Goal: Task Accomplishment & Management: Complete application form

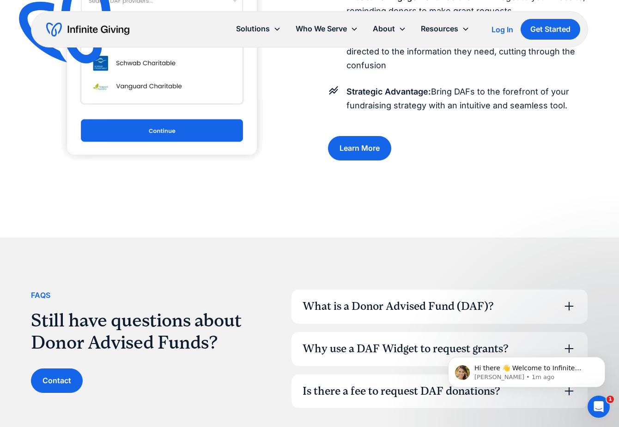
scroll to position [792, 0]
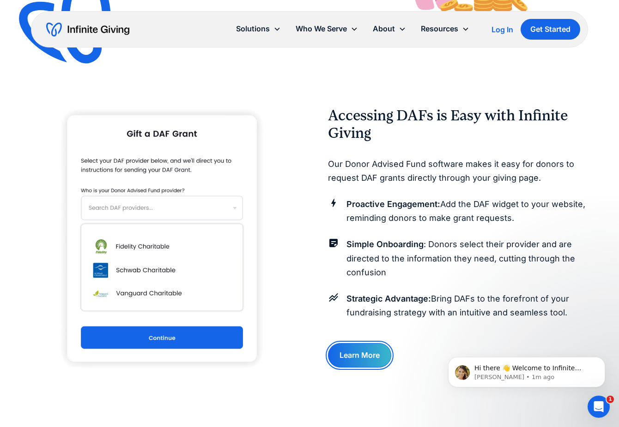
click at [364, 355] on link "Learn More" at bounding box center [359, 355] width 63 height 24
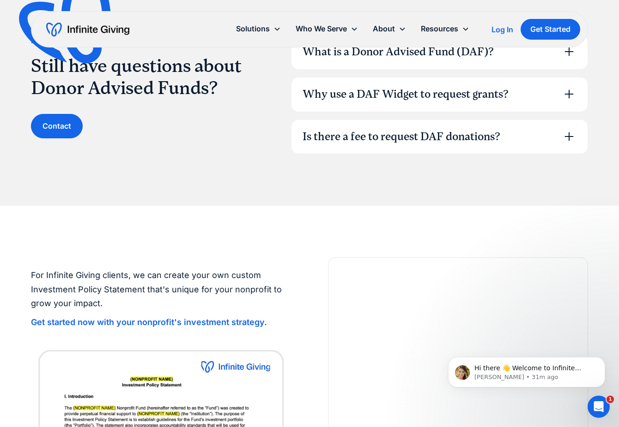
scroll to position [1274, 0]
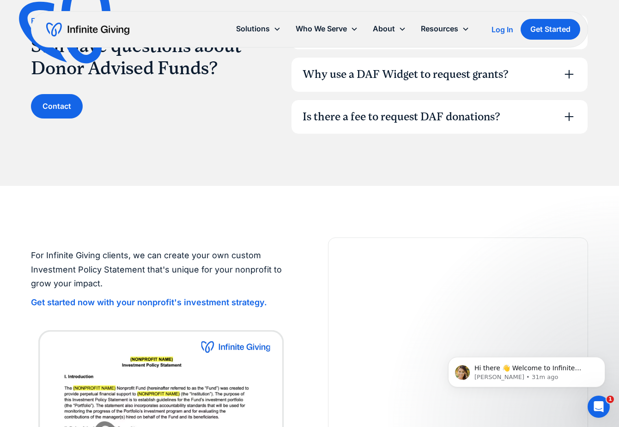
click at [389, 116] on div "Is there a fee to request DAF donations?" at bounding box center [401, 117] width 198 height 16
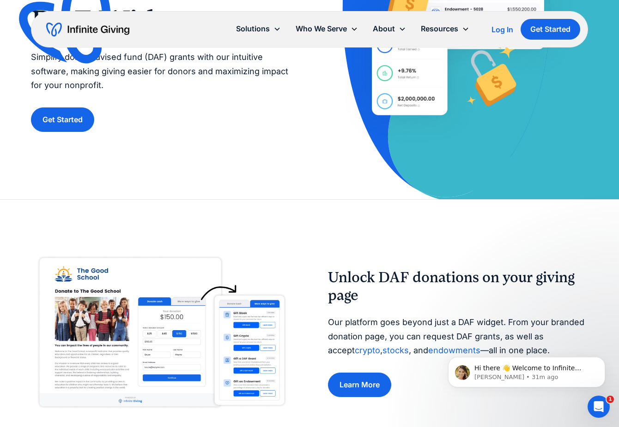
scroll to position [178, 0]
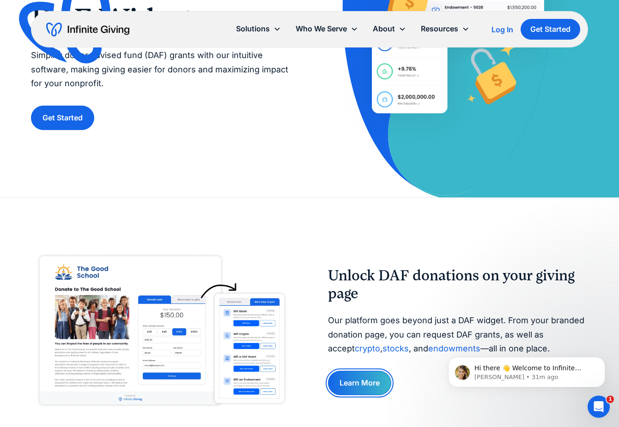
click at [357, 380] on link "Learn More" at bounding box center [359, 383] width 63 height 24
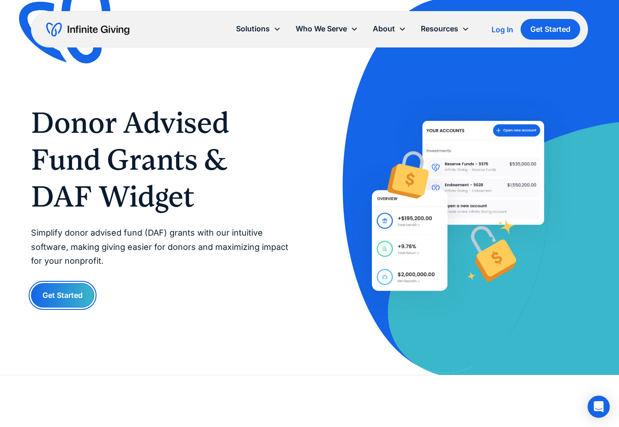
click at [71, 289] on link "Get Started" at bounding box center [62, 295] width 63 height 24
